Goal: Task Accomplishment & Management: Complete application form

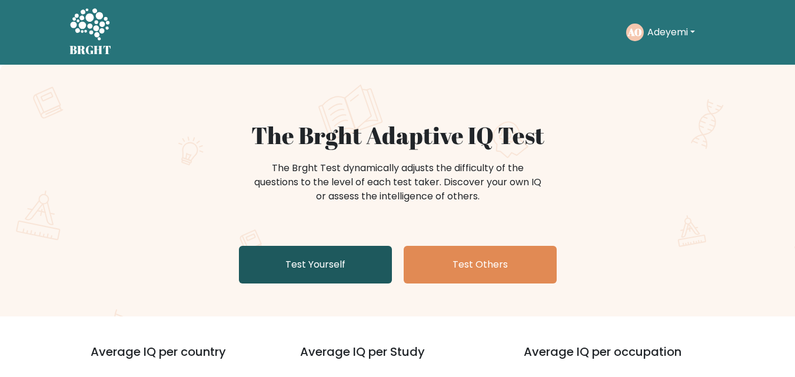
click at [307, 273] on link "Test Yourself" at bounding box center [315, 265] width 153 height 38
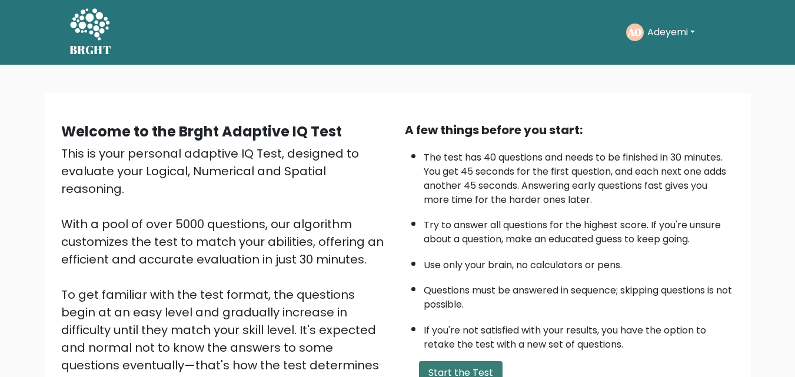
click at [459, 373] on button "Start the Test" at bounding box center [461, 373] width 84 height 24
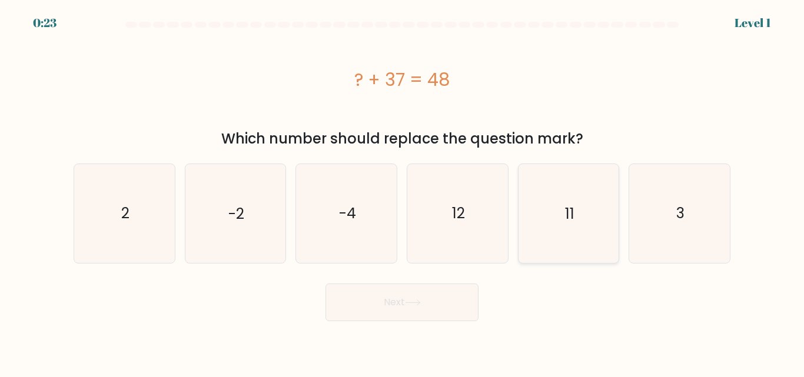
click at [561, 250] on icon "11" at bounding box center [568, 213] width 98 height 98
click at [403, 192] on input "e. 11" at bounding box center [402, 190] width 1 height 3
radio input "true"
click at [461, 294] on button "Next" at bounding box center [402, 303] width 153 height 38
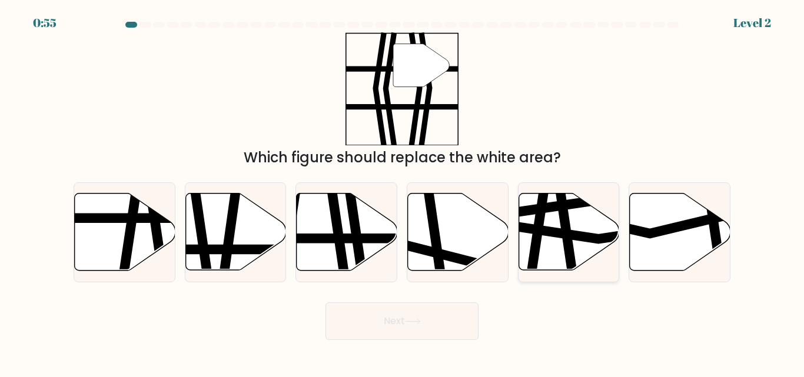
click at [575, 237] on icon at bounding box center [600, 231] width 202 height 15
click at [403, 192] on input "e." at bounding box center [402, 190] width 1 height 3
radio input "true"
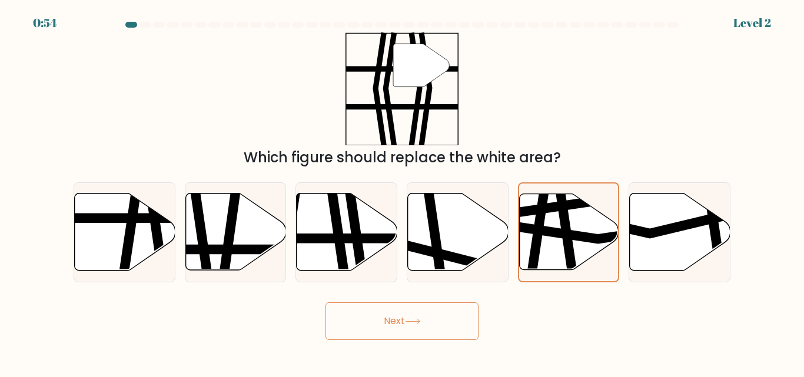
click at [425, 318] on button "Next" at bounding box center [402, 322] width 153 height 38
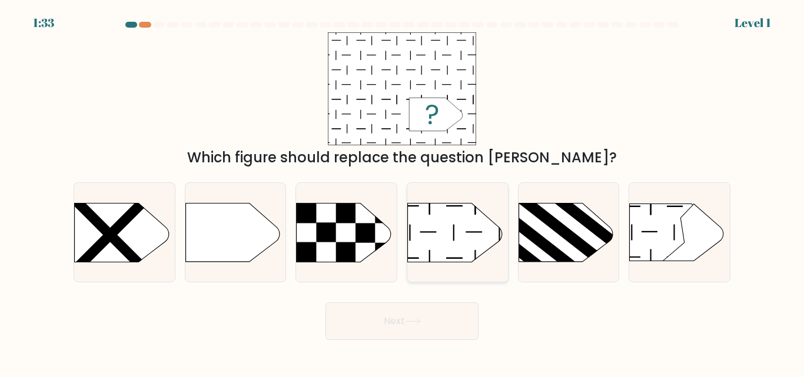
click at [442, 251] on icon at bounding box center [455, 232] width 94 height 59
click at [403, 192] on input "d." at bounding box center [402, 190] width 1 height 3
radio input "true"
click at [417, 335] on button "Next" at bounding box center [402, 322] width 153 height 38
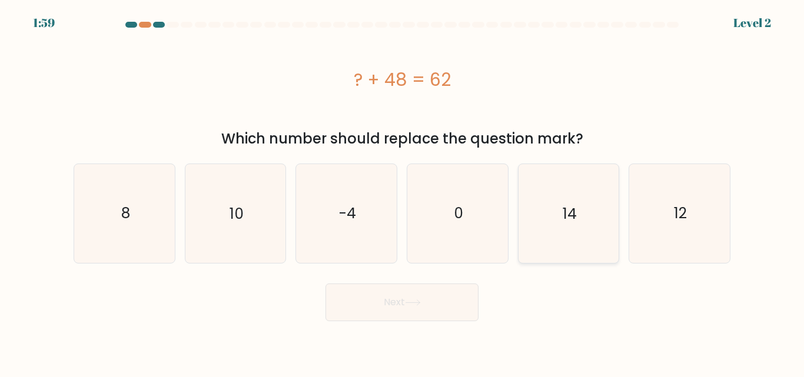
click at [530, 230] on icon "14" at bounding box center [568, 213] width 98 height 98
click at [403, 192] on input "e. 14" at bounding box center [402, 190] width 1 height 3
radio input "true"
click at [439, 297] on button "Next" at bounding box center [402, 303] width 153 height 38
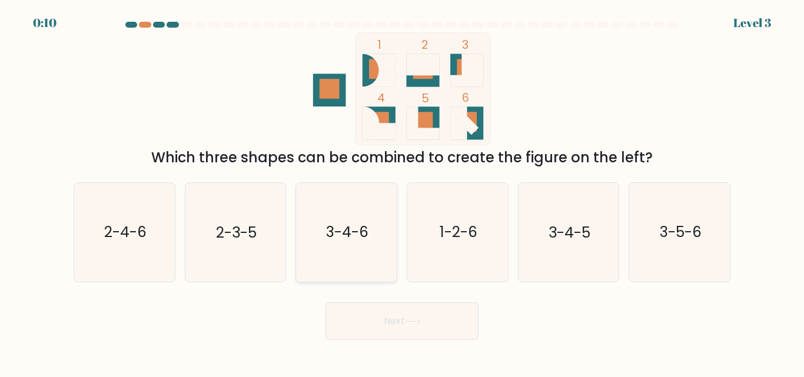
click at [364, 254] on icon "3-4-6" at bounding box center [346, 232] width 98 height 98
click at [402, 192] on input "c. 3-4-6" at bounding box center [402, 190] width 1 height 3
radio input "true"
click at [419, 331] on button "Next" at bounding box center [402, 322] width 153 height 38
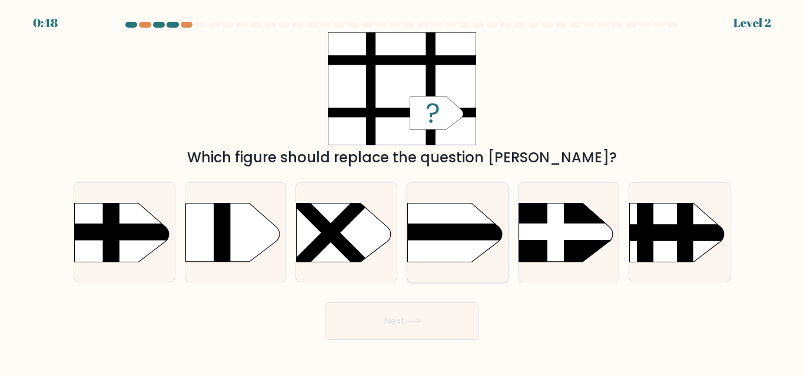
click at [469, 240] on rect at bounding box center [393, 190] width 261 height 199
click at [403, 192] on input "d." at bounding box center [402, 190] width 1 height 3
radio input "true"
click at [429, 315] on button "Next" at bounding box center [402, 322] width 153 height 38
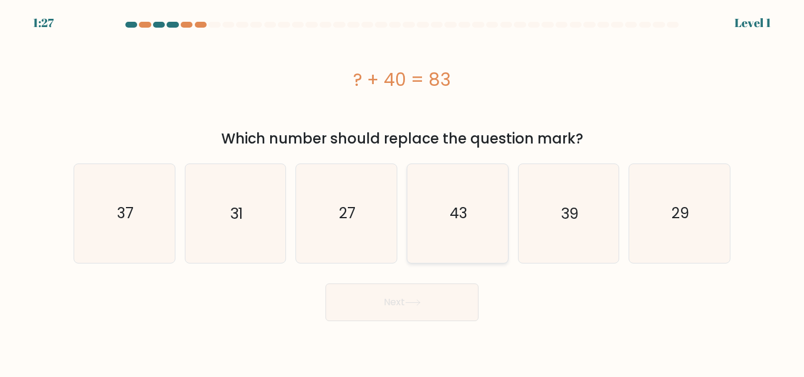
click at [482, 215] on icon "43" at bounding box center [458, 213] width 98 height 98
click at [403, 192] on input "d. 43" at bounding box center [402, 190] width 1 height 3
radio input "true"
click at [432, 303] on button "Next" at bounding box center [402, 303] width 153 height 38
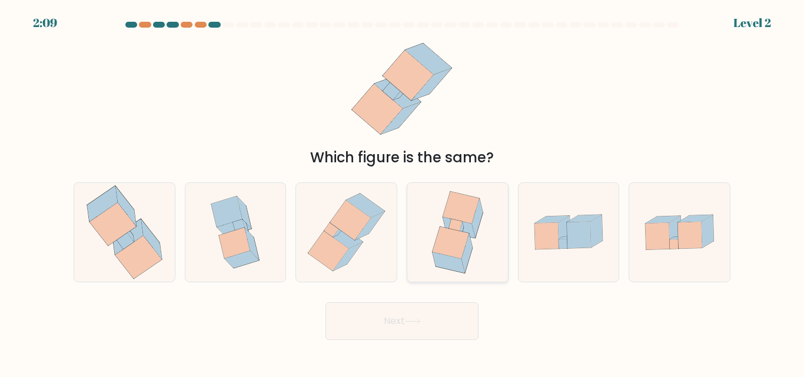
click at [440, 245] on icon at bounding box center [451, 243] width 36 height 32
click at [403, 192] on input "d." at bounding box center [402, 190] width 1 height 3
radio input "true"
click at [421, 320] on icon at bounding box center [413, 321] width 16 height 6
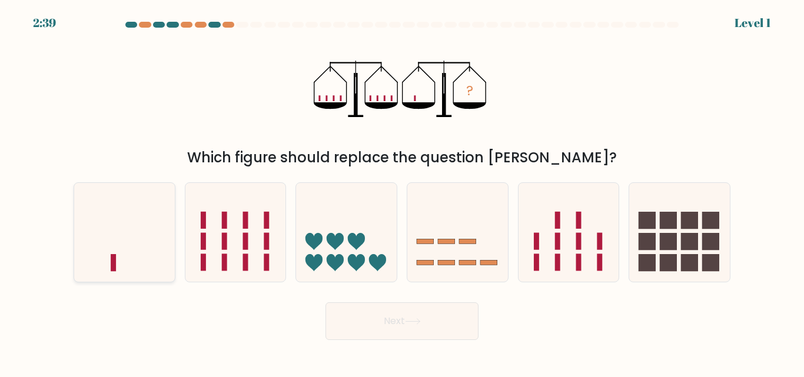
click at [104, 253] on icon at bounding box center [124, 232] width 101 height 83
click at [402, 192] on input "a." at bounding box center [402, 190] width 1 height 3
radio input "true"
click at [354, 324] on button "Next" at bounding box center [402, 322] width 153 height 38
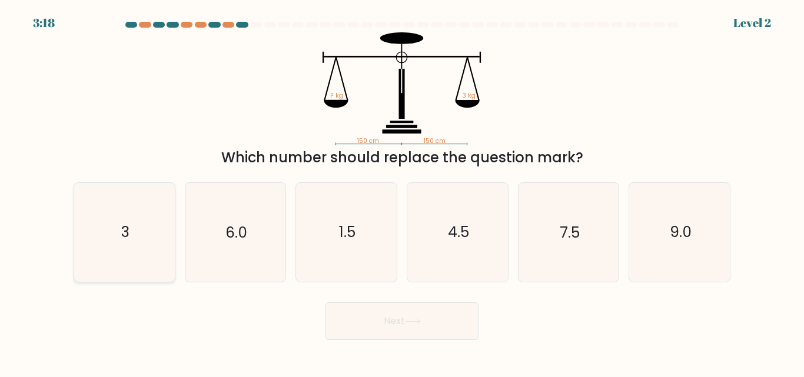
click at [138, 228] on icon "3" at bounding box center [124, 232] width 98 height 98
click at [402, 192] on input "a. 3" at bounding box center [402, 190] width 1 height 3
radio input "true"
click at [442, 327] on button "Next" at bounding box center [402, 322] width 153 height 38
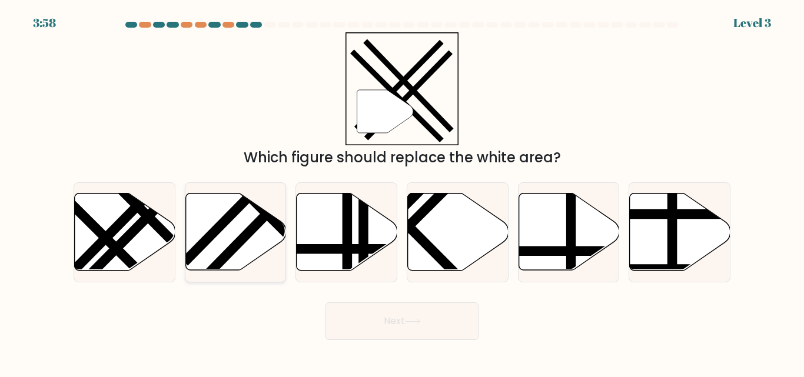
click at [250, 228] on line at bounding box center [277, 203] width 151 height 155
click at [402, 192] on input "b." at bounding box center [402, 190] width 1 height 3
radio input "true"
click at [433, 314] on button "Next" at bounding box center [402, 322] width 153 height 38
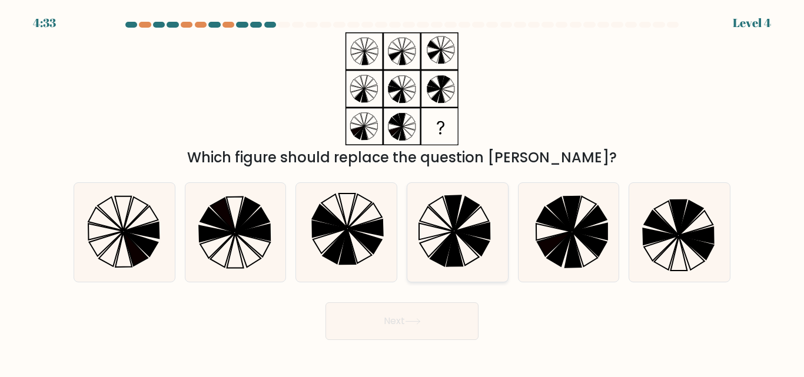
click at [457, 251] on icon at bounding box center [454, 249] width 16 height 35
click at [403, 192] on input "d." at bounding box center [402, 190] width 1 height 3
radio input "true"
click at [597, 215] on icon at bounding box center [590, 218] width 34 height 25
click at [403, 192] on input "e." at bounding box center [402, 190] width 1 height 3
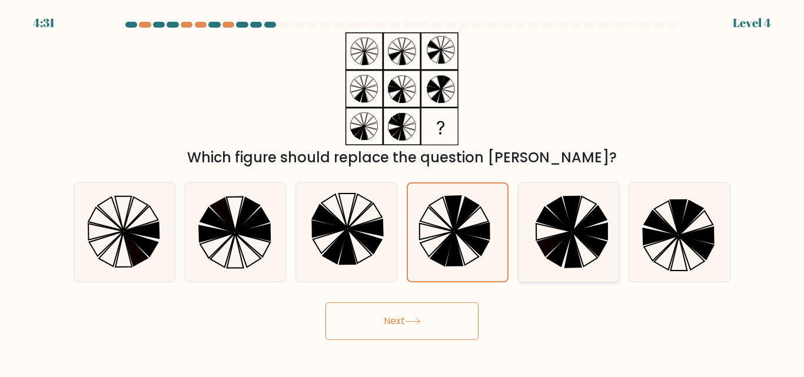
radio input "true"
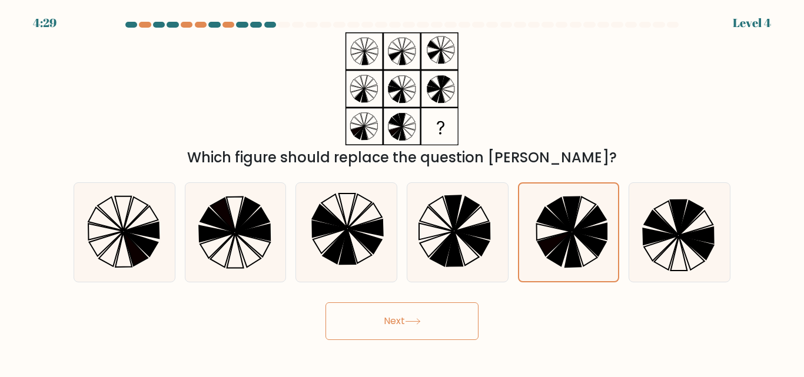
click at [436, 317] on button "Next" at bounding box center [402, 322] width 153 height 38
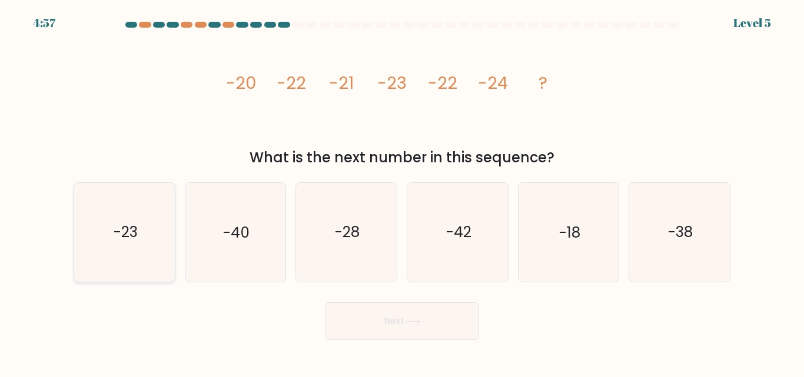
click at [148, 219] on icon "-23" at bounding box center [124, 232] width 98 height 98
click at [402, 192] on input "a. -23" at bounding box center [402, 190] width 1 height 3
radio input "true"
click at [354, 308] on button "Next" at bounding box center [402, 322] width 153 height 38
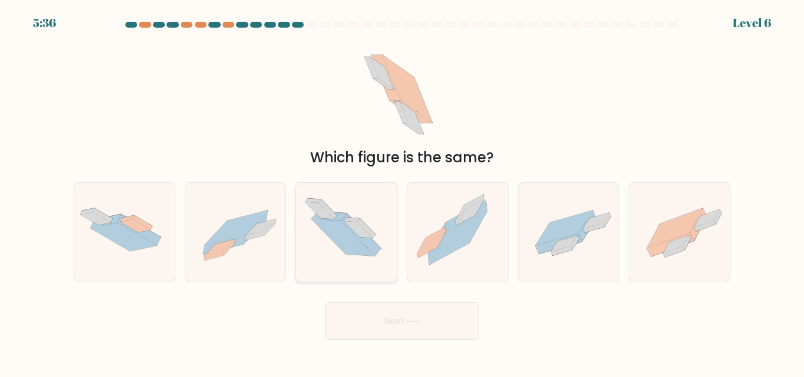
click at [330, 227] on icon at bounding box center [343, 237] width 63 height 36
click at [402, 192] on input "c." at bounding box center [402, 190] width 1 height 3
radio input "true"
click at [419, 316] on button "Next" at bounding box center [402, 322] width 153 height 38
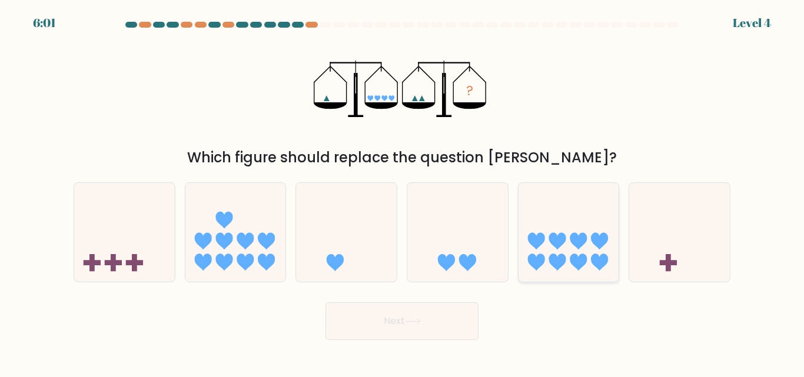
click at [556, 255] on icon at bounding box center [569, 232] width 101 height 83
click at [403, 192] on input "e." at bounding box center [402, 190] width 1 height 3
radio input "true"
click at [444, 326] on button "Next" at bounding box center [402, 322] width 153 height 38
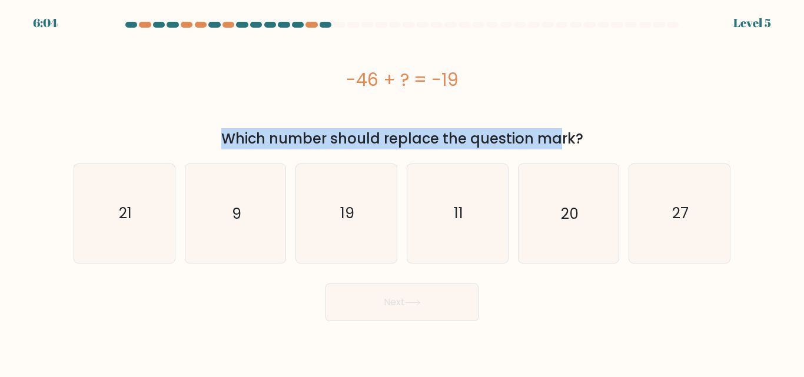
drag, startPoint x: 396, startPoint y: 39, endPoint x: 446, endPoint y: 137, distance: 109.8
click at [446, 137] on div "-46 + ? = -19 Which number should replace the question mark?" at bounding box center [402, 90] width 671 height 117
drag, startPoint x: 344, startPoint y: 78, endPoint x: 487, endPoint y: 124, distance: 151.0
click at [487, 124] on div "-46 + ? = -19" at bounding box center [402, 79] width 657 height 94
copy div "-46 + ? = -19"
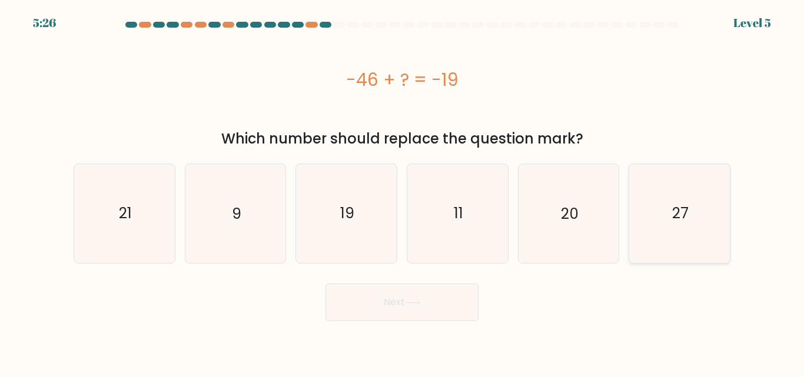
click at [673, 202] on icon "27" at bounding box center [679, 213] width 98 height 98
click at [403, 192] on input "f. 27" at bounding box center [402, 190] width 1 height 3
radio input "true"
click at [429, 296] on button "Next" at bounding box center [402, 303] width 153 height 38
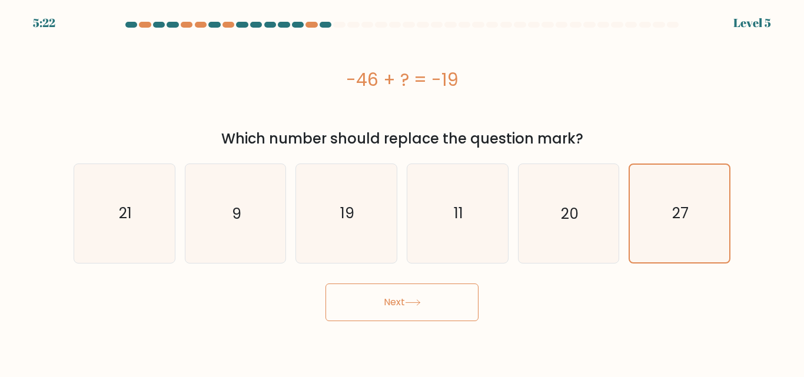
click at [414, 306] on icon at bounding box center [413, 303] width 16 height 6
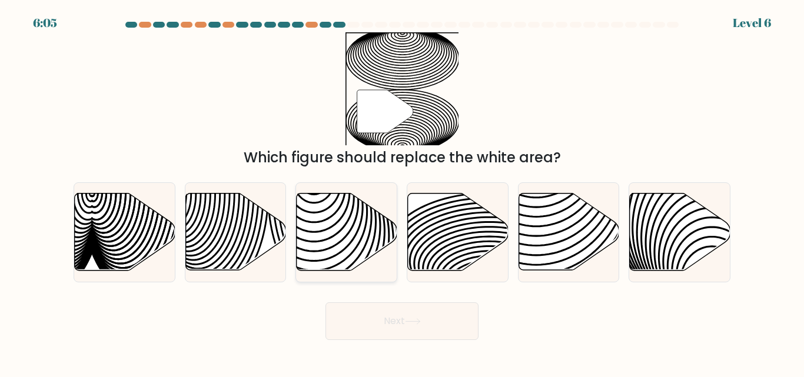
click at [355, 233] on icon at bounding box center [347, 232] width 101 height 77
click at [402, 192] on input "c." at bounding box center [402, 190] width 1 height 3
radio input "true"
click at [417, 321] on icon at bounding box center [413, 321] width 14 height 5
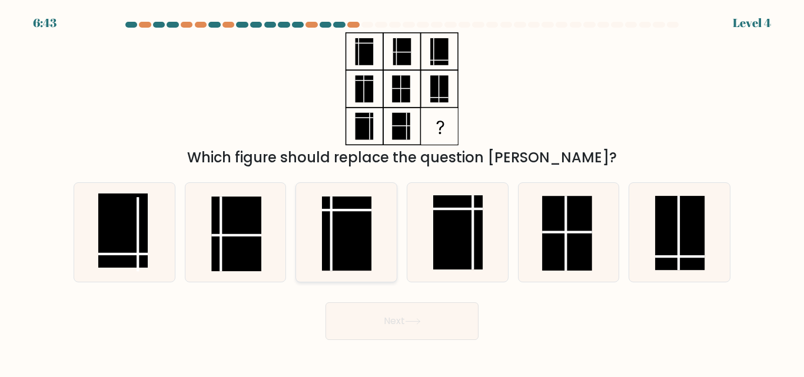
click at [336, 221] on rect at bounding box center [346, 234] width 49 height 74
click at [402, 192] on input "c." at bounding box center [402, 190] width 1 height 3
radio input "true"
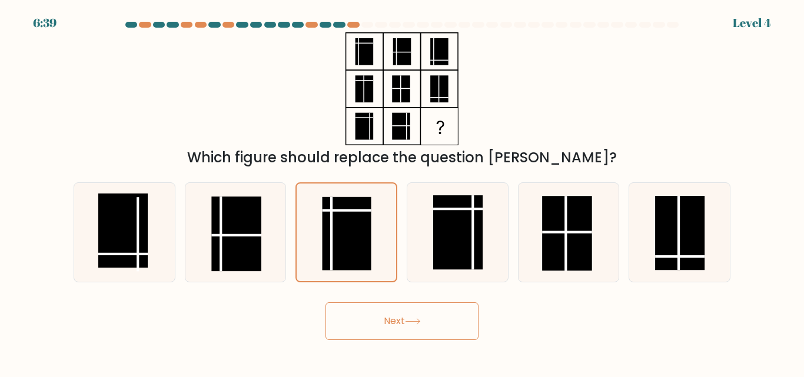
click at [420, 322] on icon at bounding box center [413, 321] width 16 height 6
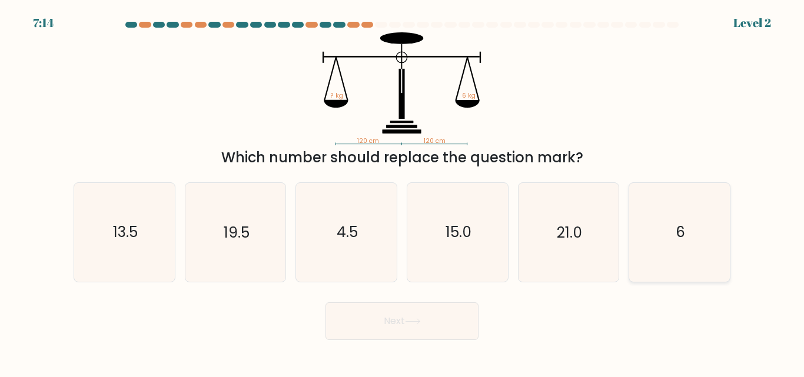
click at [658, 246] on icon "6" at bounding box center [679, 232] width 98 height 98
click at [403, 192] on input "f. 6" at bounding box center [402, 190] width 1 height 3
radio input "true"
click at [395, 328] on button "Next" at bounding box center [402, 322] width 153 height 38
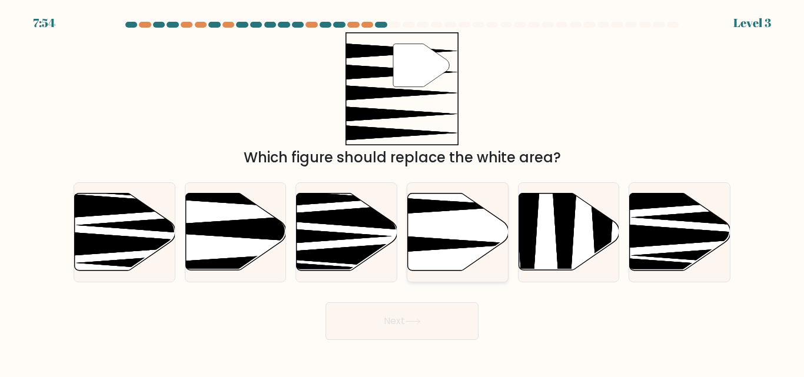
click at [463, 245] on icon at bounding box center [424, 244] width 200 height 26
click at [403, 192] on input "d." at bounding box center [402, 190] width 1 height 3
radio input "true"
click at [432, 330] on button "Next" at bounding box center [402, 322] width 153 height 38
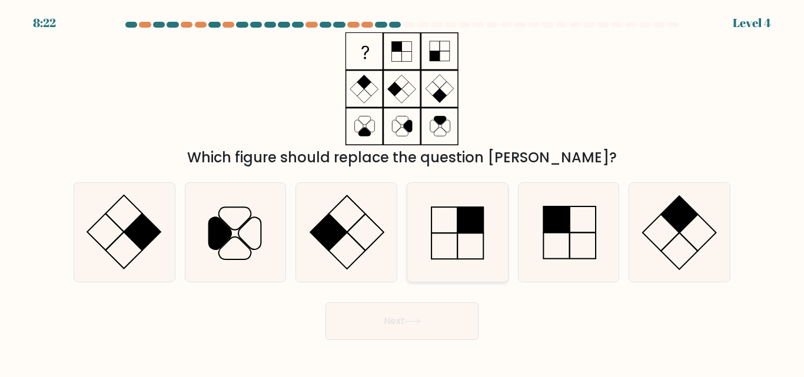
click at [445, 224] on icon at bounding box center [458, 232] width 98 height 98
click at [403, 192] on input "d." at bounding box center [402, 190] width 1 height 3
radio input "true"
click at [414, 333] on button "Next" at bounding box center [402, 322] width 153 height 38
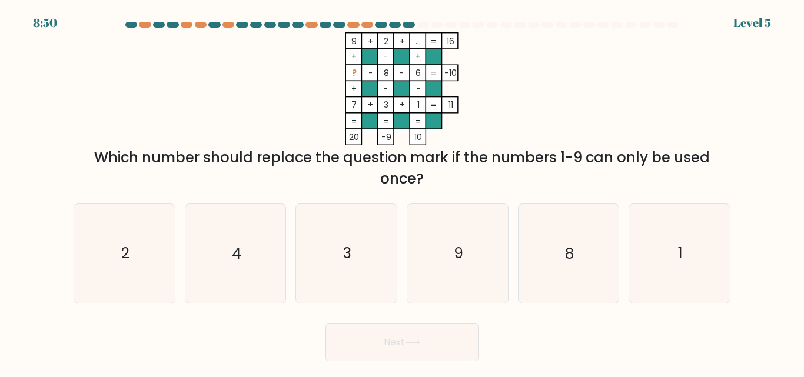
drag, startPoint x: 343, startPoint y: 39, endPoint x: 422, endPoint y: 49, distance: 80.1
click at [422, 49] on icon "9 + 2 + ... 16 + - + ? - 8 - 6 -10 + - - 7 + 3 + 1 = 11 = = = = 20 -9 10 =" at bounding box center [401, 88] width 353 height 113
click at [417, 29] on div at bounding box center [402, 27] width 671 height 11
click at [152, 258] on icon "2" at bounding box center [124, 253] width 98 height 98
click at [402, 192] on input "a. 2" at bounding box center [402, 190] width 1 height 3
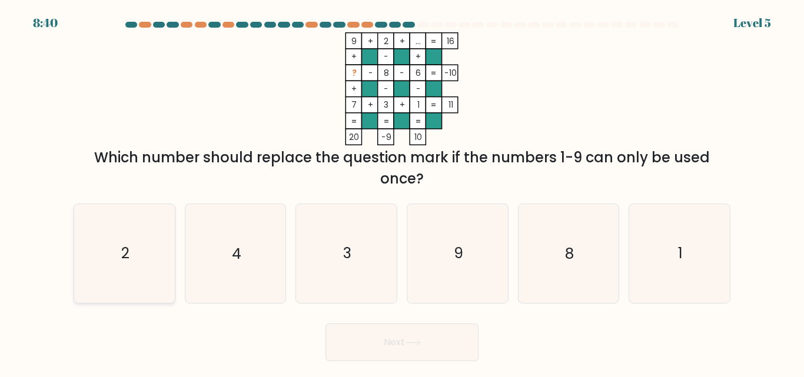
radio input "true"
click at [390, 345] on button "Next" at bounding box center [402, 343] width 153 height 38
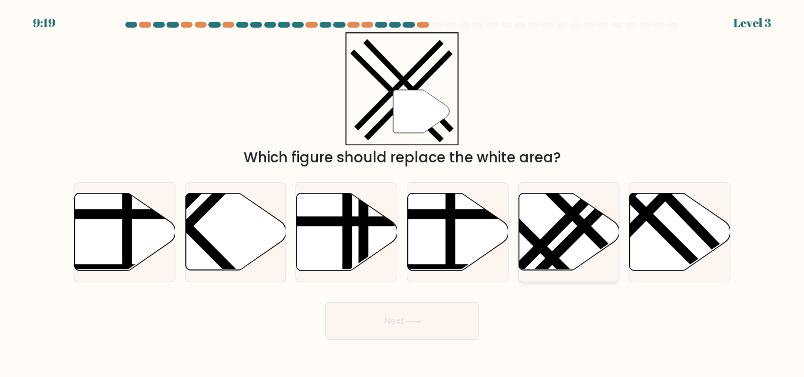
click at [536, 243] on line at bounding box center [584, 291] width 161 height 160
click at [403, 192] on input "e." at bounding box center [402, 190] width 1 height 3
radio input "true"
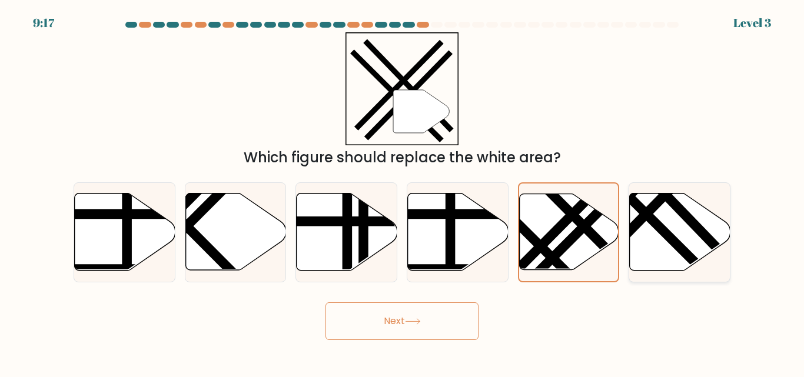
click at [702, 254] on icon at bounding box center [680, 232] width 101 height 77
click at [403, 192] on input "f." at bounding box center [402, 190] width 1 height 3
radio input "true"
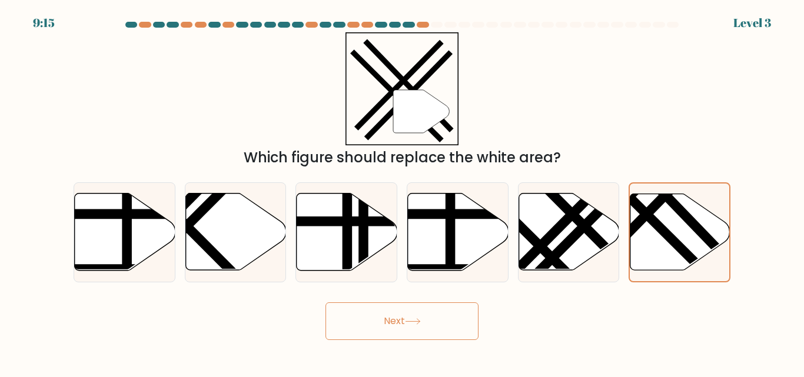
click at [429, 333] on button "Next" at bounding box center [402, 322] width 153 height 38
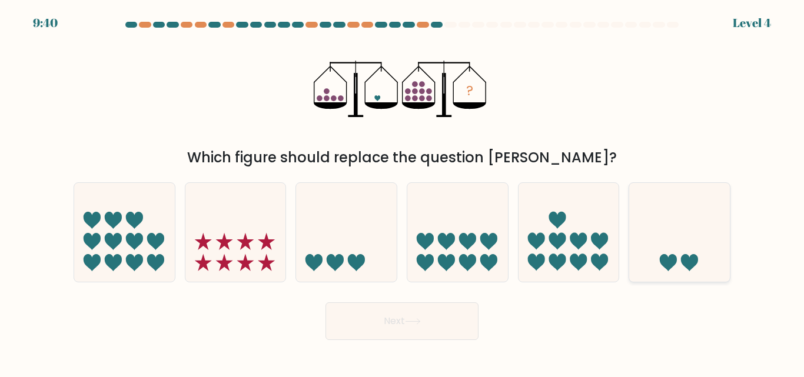
click at [658, 265] on icon at bounding box center [679, 232] width 101 height 83
click at [403, 192] on input "f." at bounding box center [402, 190] width 1 height 3
radio input "true"
click at [439, 326] on button "Next" at bounding box center [402, 322] width 153 height 38
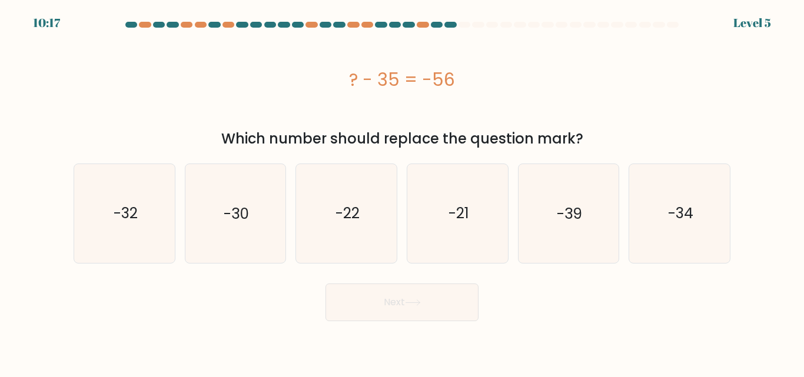
drag, startPoint x: 352, startPoint y: 75, endPoint x: 468, endPoint y: 90, distance: 116.9
click at [468, 90] on div "? - 35 = -56" at bounding box center [402, 80] width 657 height 26
copy div "? - 35 = -56"
click at [461, 211] on text "-21" at bounding box center [458, 213] width 21 height 21
click at [403, 192] on input "d. -21" at bounding box center [402, 190] width 1 height 3
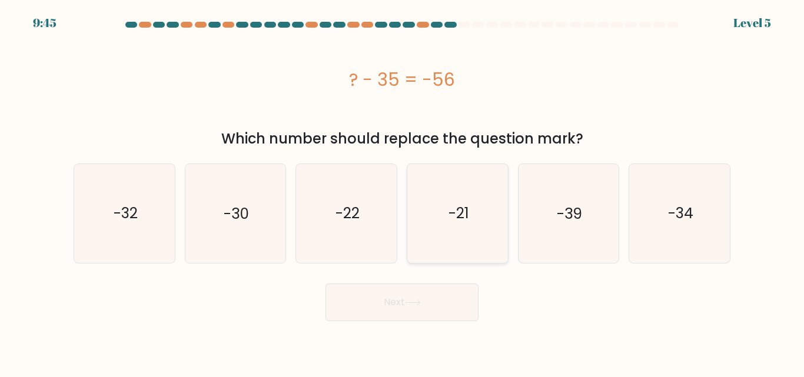
radio input "true"
click at [436, 305] on button "Next" at bounding box center [402, 303] width 153 height 38
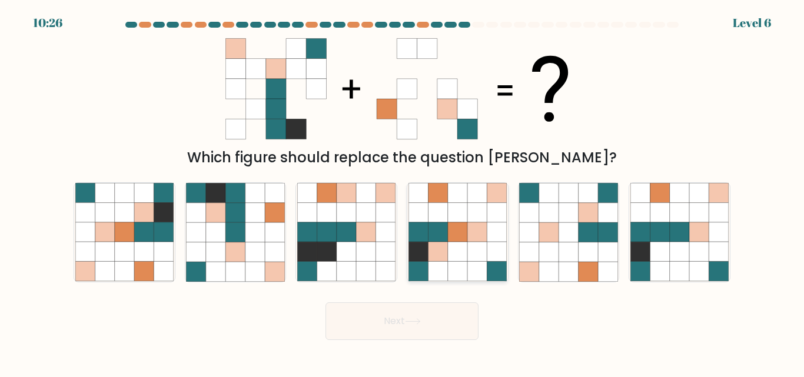
click at [439, 250] on icon at bounding box center [437, 252] width 19 height 19
click at [403, 192] on input "d." at bounding box center [402, 190] width 1 height 3
radio input "true"
click at [421, 310] on button "Next" at bounding box center [402, 322] width 153 height 38
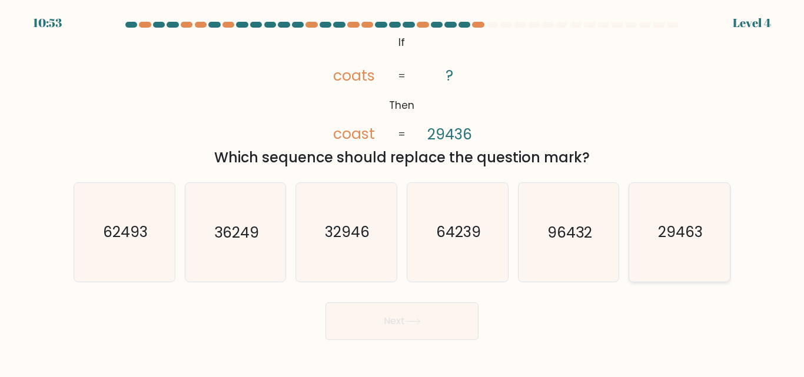
click at [710, 254] on icon "29463" at bounding box center [679, 232] width 98 height 98
click at [403, 192] on input "f. 29463" at bounding box center [402, 190] width 1 height 3
radio input "true"
click at [414, 326] on button "Next" at bounding box center [402, 322] width 153 height 38
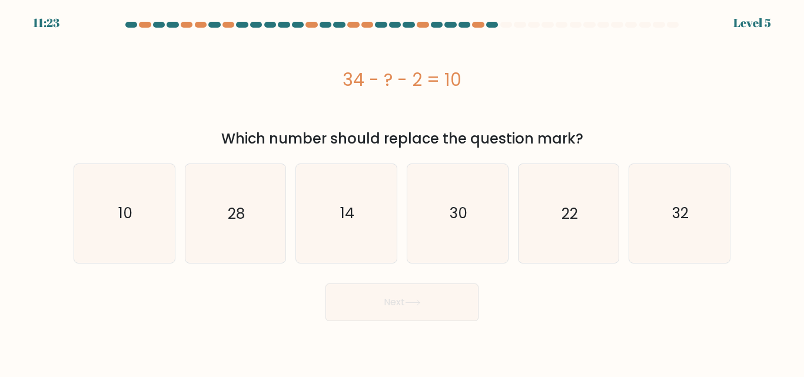
drag, startPoint x: 345, startPoint y: 79, endPoint x: 492, endPoint y: 93, distance: 147.8
click at [492, 93] on div "34 - ? - 2 = 10" at bounding box center [402, 79] width 657 height 94
copy div "34 - ? - 2 = 10"
click at [595, 223] on icon "22" at bounding box center [568, 213] width 98 height 98
click at [403, 192] on input "e. 22" at bounding box center [402, 190] width 1 height 3
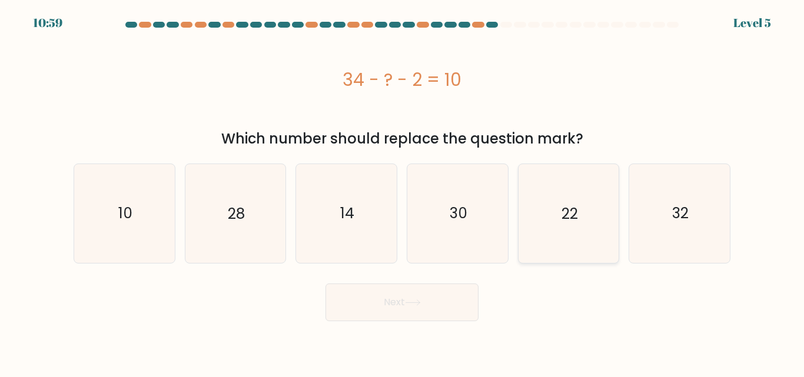
radio input "true"
click at [595, 223] on icon "22" at bounding box center [568, 213] width 97 height 97
click at [403, 192] on input "e. 22" at bounding box center [402, 190] width 1 height 3
click at [429, 307] on button "Next" at bounding box center [402, 303] width 153 height 38
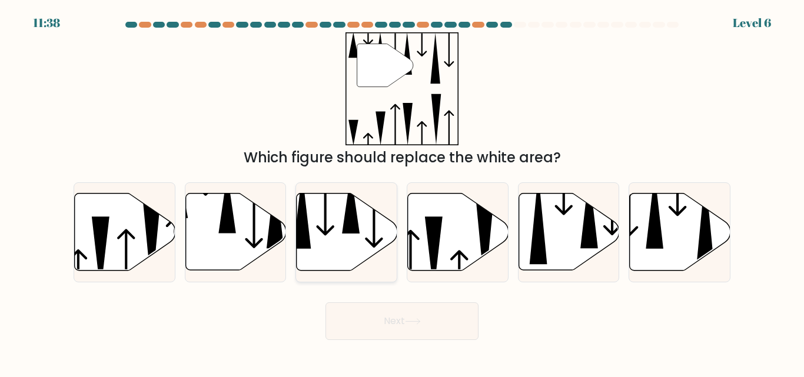
click at [324, 247] on icon at bounding box center [347, 232] width 101 height 77
click at [402, 192] on input "c." at bounding box center [402, 190] width 1 height 3
radio input "true"
click at [427, 335] on button "Next" at bounding box center [402, 322] width 153 height 38
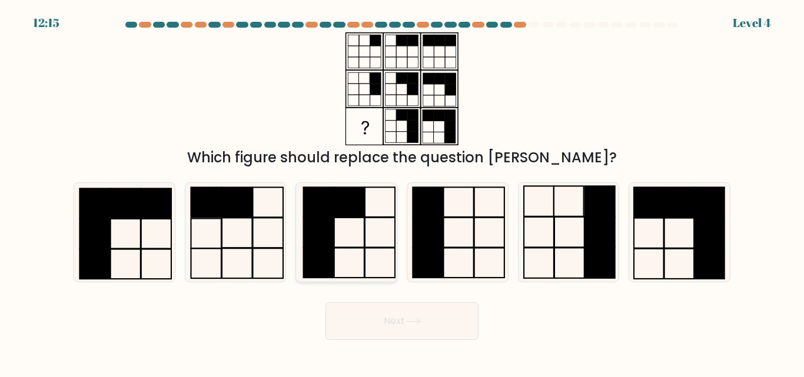
click at [387, 247] on icon at bounding box center [346, 232] width 98 height 98
click at [402, 192] on input "c." at bounding box center [402, 190] width 1 height 3
radio input "true"
click at [414, 313] on button "Next" at bounding box center [402, 322] width 153 height 38
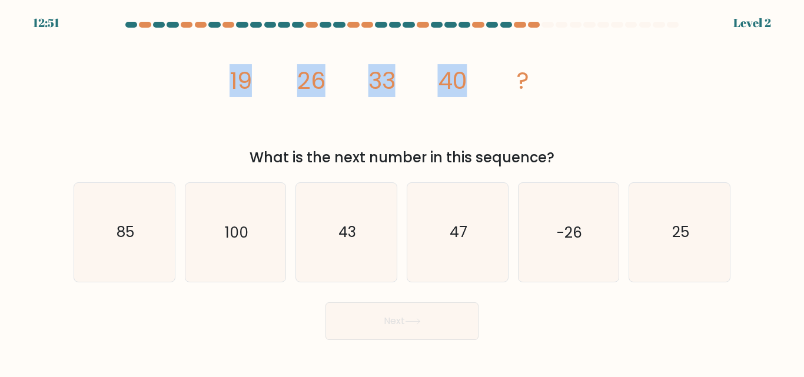
drag, startPoint x: 229, startPoint y: 73, endPoint x: 531, endPoint y: 91, distance: 302.5
click at [531, 91] on icon "image/svg+xml 19 26 33 40 ?" at bounding box center [401, 88] width 353 height 113
copy g "19 26 33 40 ?"
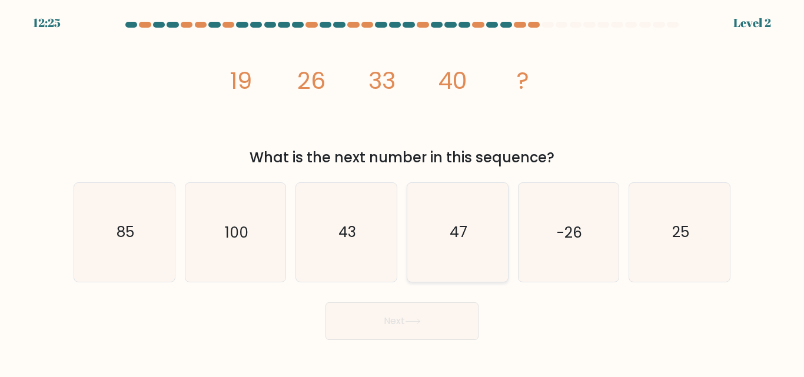
click at [486, 222] on icon "47" at bounding box center [458, 232] width 98 height 98
click at [403, 192] on input "d. 47" at bounding box center [402, 190] width 1 height 3
radio input "true"
click at [409, 330] on button "Next" at bounding box center [402, 322] width 153 height 38
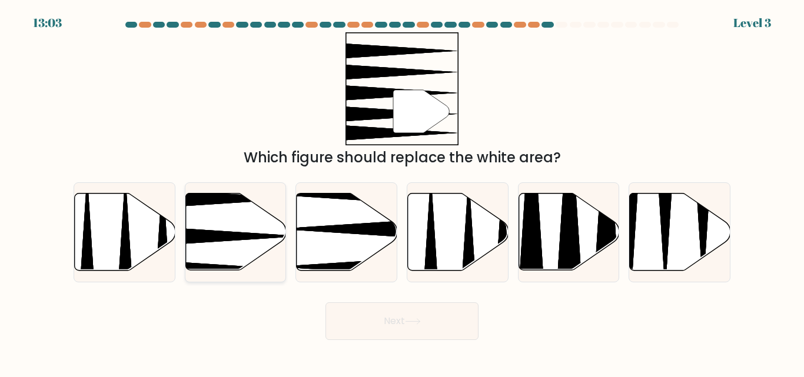
click at [257, 238] on icon at bounding box center [201, 237] width 200 height 26
click at [402, 192] on input "b." at bounding box center [402, 190] width 1 height 3
radio input "true"
click at [409, 336] on button "Next" at bounding box center [402, 322] width 153 height 38
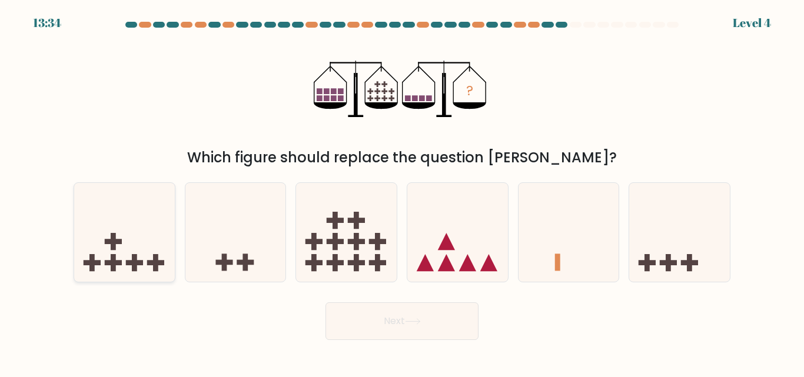
click at [147, 218] on icon at bounding box center [124, 232] width 101 height 83
click at [402, 192] on input "a." at bounding box center [402, 190] width 1 height 3
radio input "true"
click at [386, 310] on button "Next" at bounding box center [402, 322] width 153 height 38
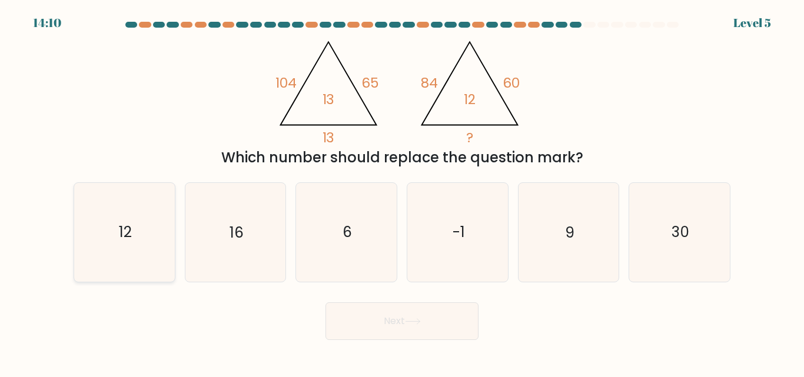
click at [108, 223] on icon "12" at bounding box center [124, 232] width 98 height 98
click at [402, 192] on input "a. 12" at bounding box center [402, 190] width 1 height 3
radio input "true"
click at [414, 330] on button "Next" at bounding box center [402, 322] width 153 height 38
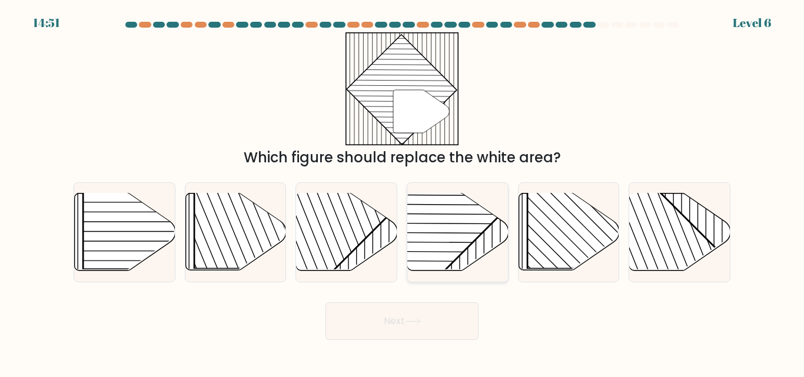
click at [434, 240] on rect at bounding box center [422, 192] width 197 height 197
click at [403, 192] on input "d." at bounding box center [402, 190] width 1 height 3
radio input "true"
click at [420, 323] on icon at bounding box center [413, 321] width 16 height 6
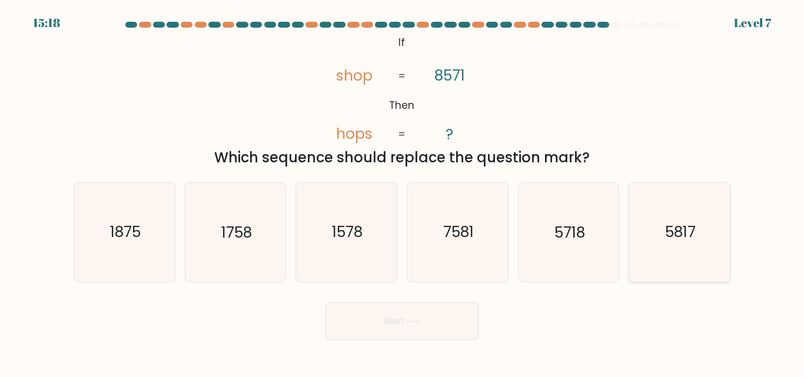
click at [646, 239] on icon "5817" at bounding box center [679, 232] width 98 height 98
click at [403, 192] on input "f. 5817" at bounding box center [402, 190] width 1 height 3
radio input "true"
click at [449, 319] on button "Next" at bounding box center [402, 322] width 153 height 38
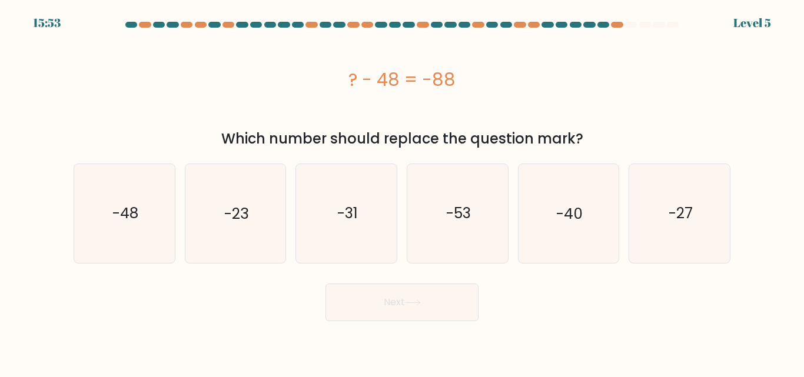
drag, startPoint x: 349, startPoint y: 81, endPoint x: 467, endPoint y: 88, distance: 117.9
click at [467, 88] on div "? - 48 = -88" at bounding box center [402, 80] width 657 height 26
copy div "? - 48 = -88"
click at [554, 215] on icon "-40" at bounding box center [568, 213] width 98 height 98
click at [403, 192] on input "e. -40" at bounding box center [402, 190] width 1 height 3
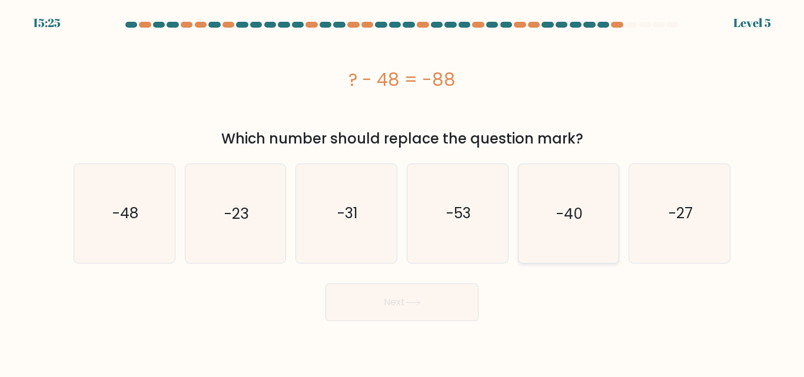
radio input "true"
click at [444, 301] on button "Next" at bounding box center [402, 303] width 153 height 38
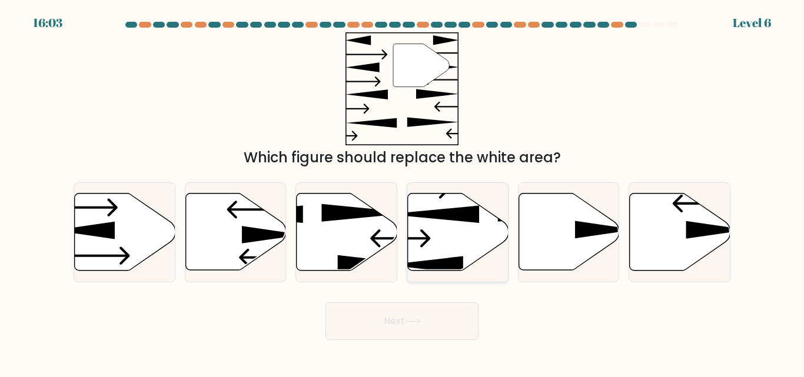
click at [429, 247] on icon at bounding box center [458, 232] width 101 height 77
click at [403, 192] on input "d." at bounding box center [402, 190] width 1 height 3
radio input "true"
click at [429, 311] on button "Next" at bounding box center [402, 322] width 153 height 38
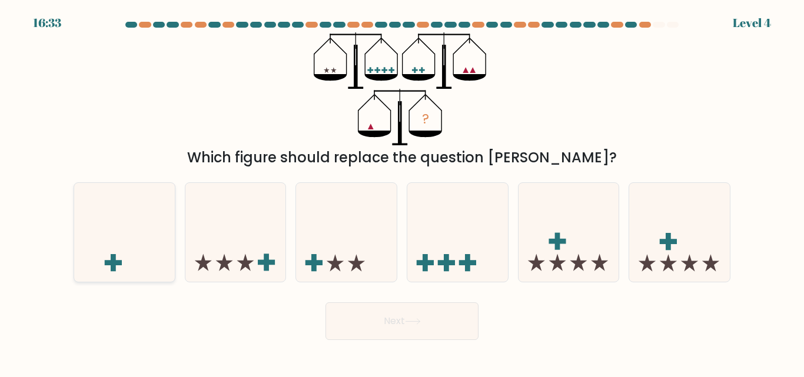
click at [137, 247] on icon at bounding box center [124, 232] width 101 height 83
click at [402, 192] on input "a." at bounding box center [402, 190] width 1 height 3
radio input "true"
click at [397, 317] on button "Next" at bounding box center [402, 322] width 153 height 38
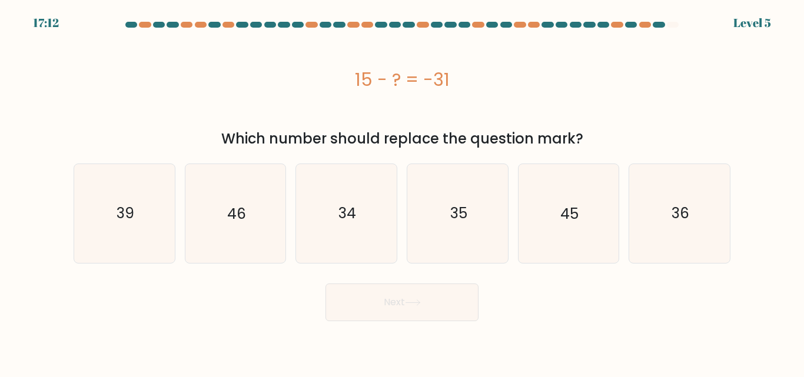
drag, startPoint x: 356, startPoint y: 74, endPoint x: 478, endPoint y: 77, distance: 121.9
click at [478, 77] on div "15 - ? = -31" at bounding box center [402, 80] width 657 height 26
click at [250, 227] on icon "46" at bounding box center [235, 213] width 98 height 98
click at [402, 192] on input "b. 46" at bounding box center [402, 190] width 1 height 3
radio input "true"
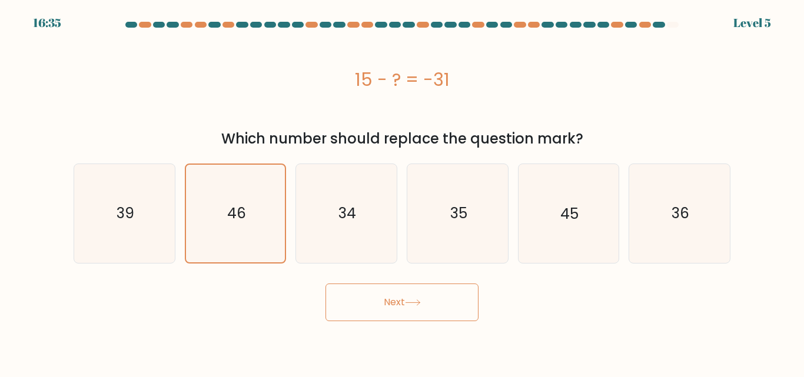
click at [411, 297] on button "Next" at bounding box center [402, 303] width 153 height 38
